Goal: Complete application form: Complete application form

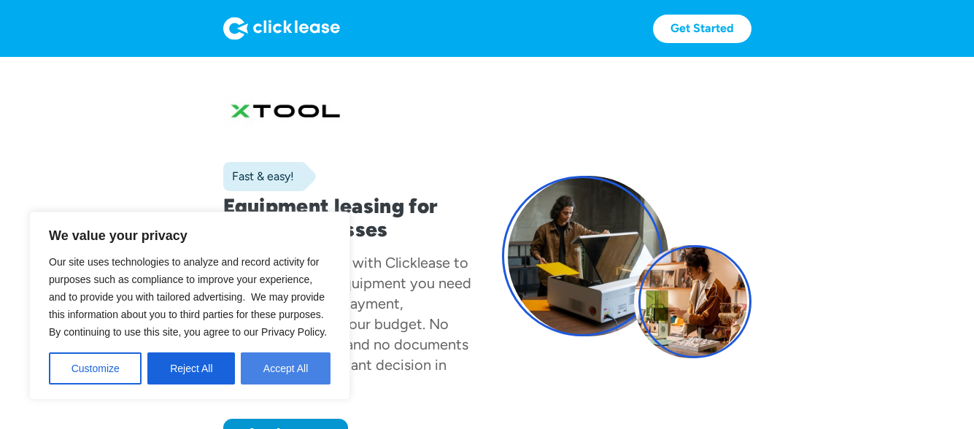
click at [280, 377] on button "Accept All" at bounding box center [286, 369] width 90 height 32
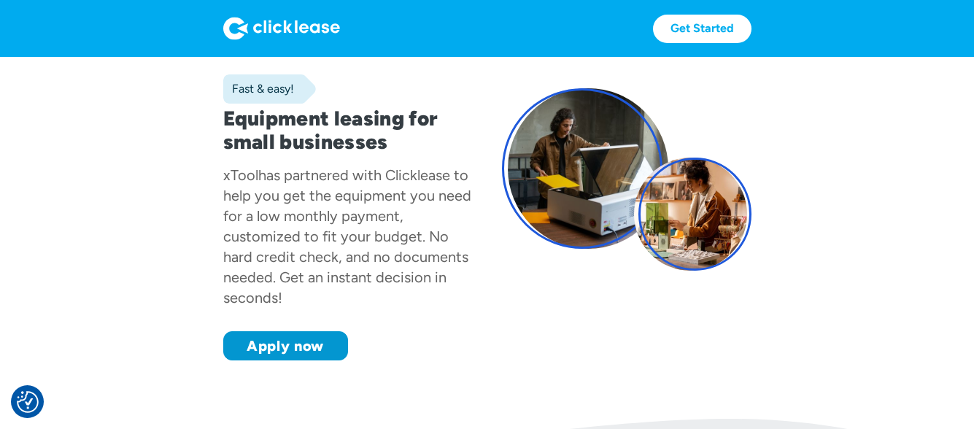
scroll to position [146, 0]
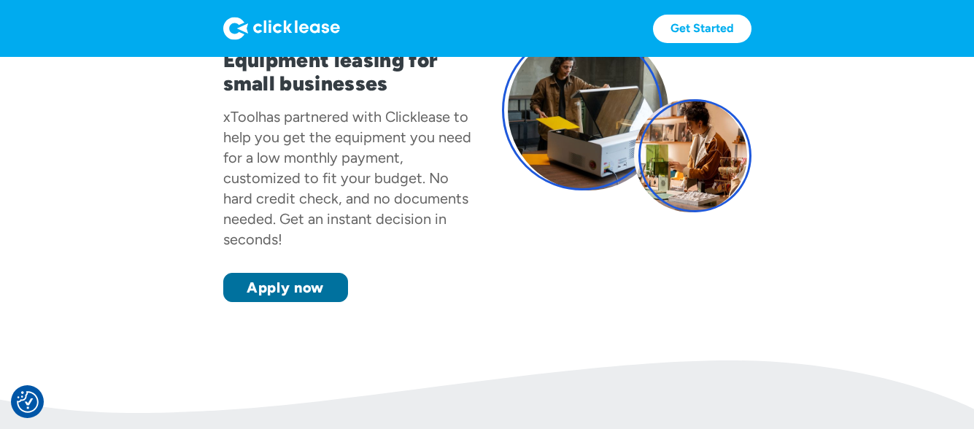
click at [260, 285] on link "Apply now" at bounding box center [285, 287] width 125 height 29
